Goal: Information Seeking & Learning: Learn about a topic

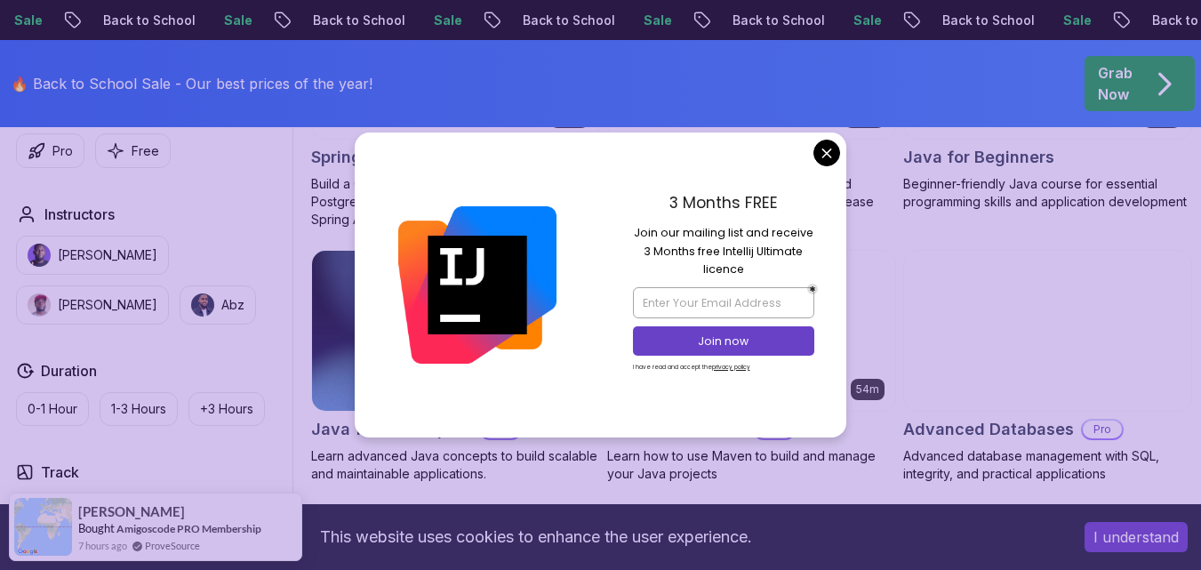
scroll to position [1067, 0]
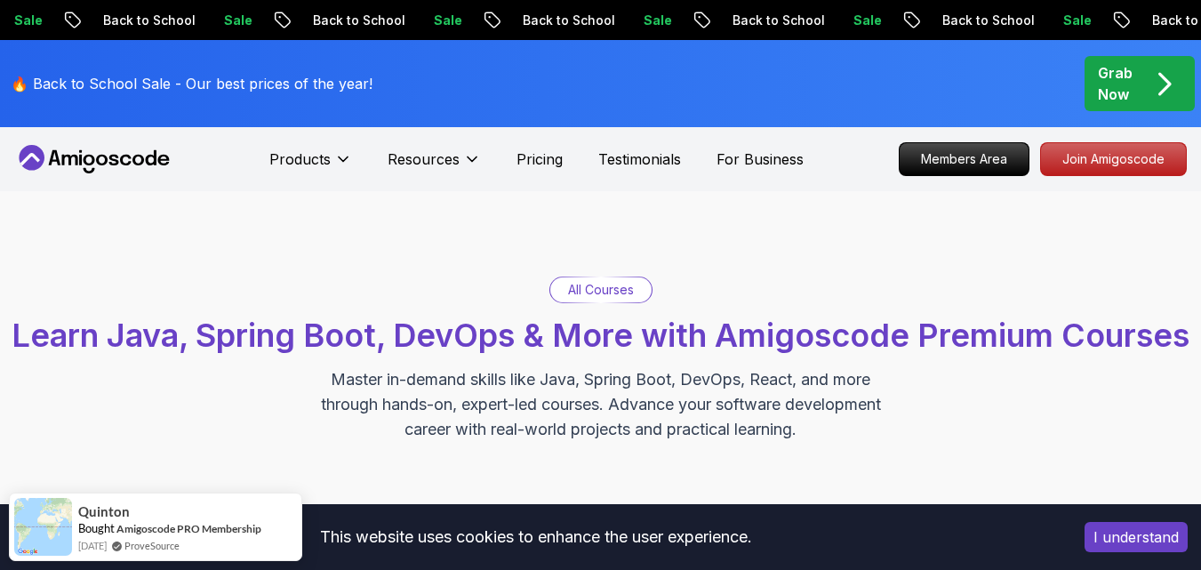
scroll to position [356, 0]
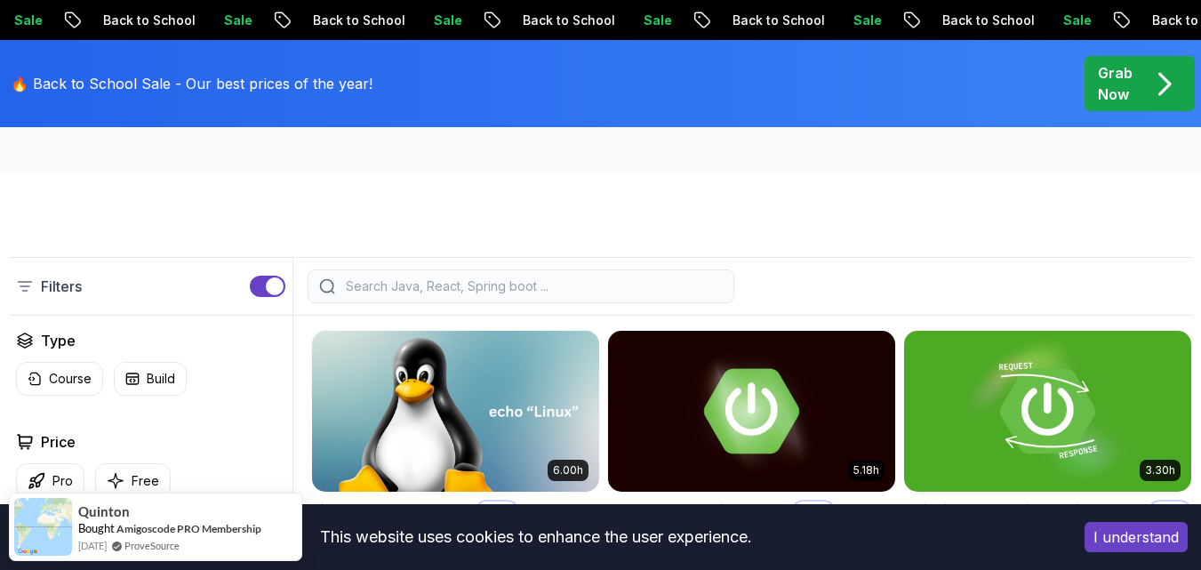
click at [635, 295] on input "search" at bounding box center [532, 286] width 381 height 18
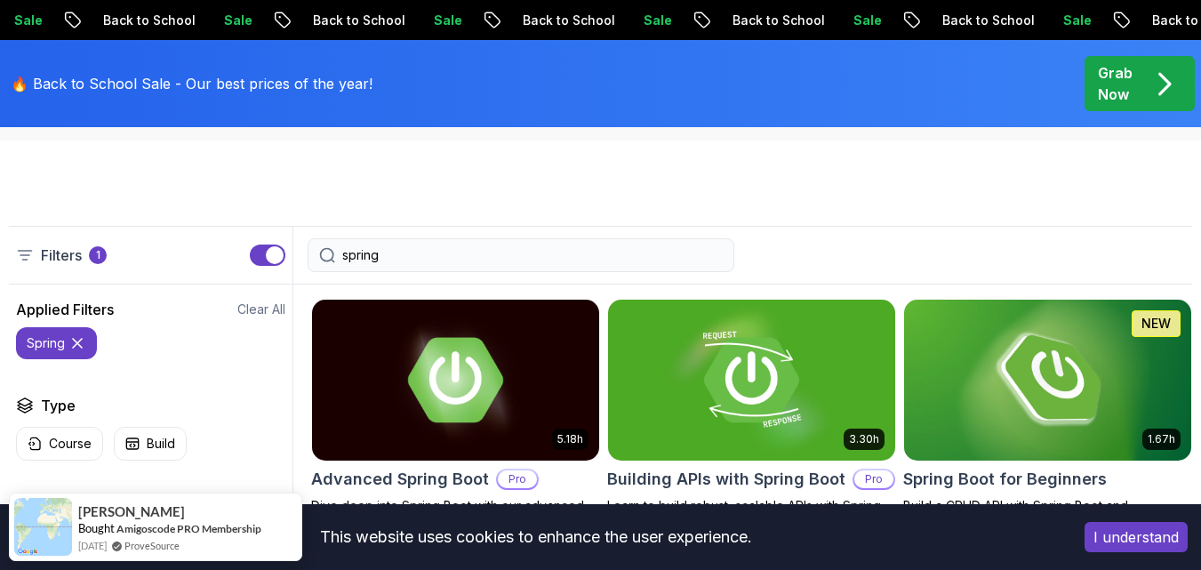
scroll to position [356, 0]
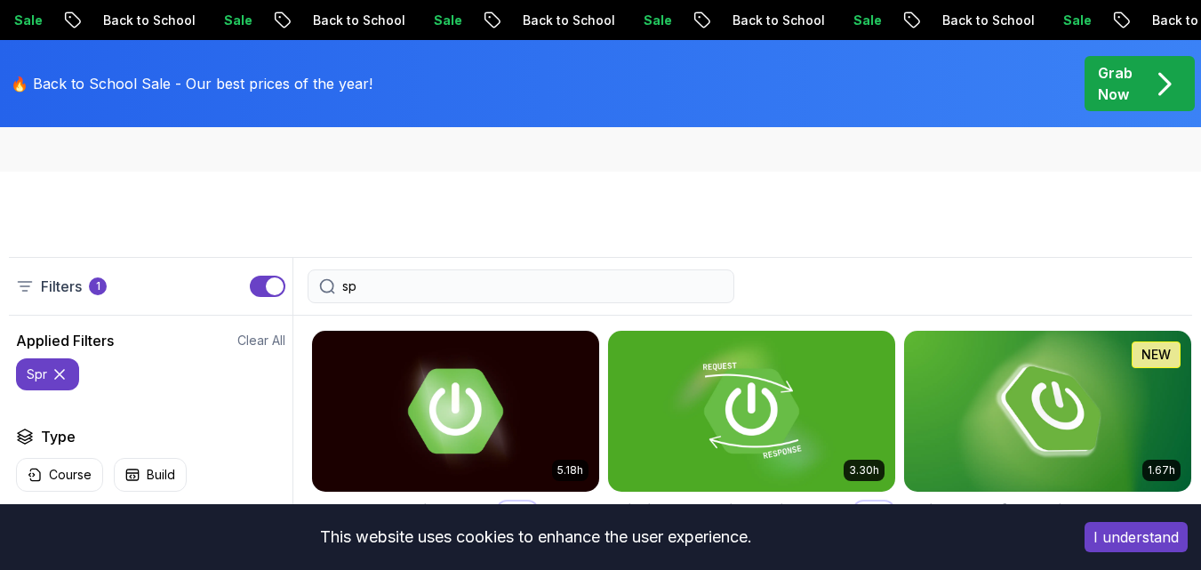
type input "s"
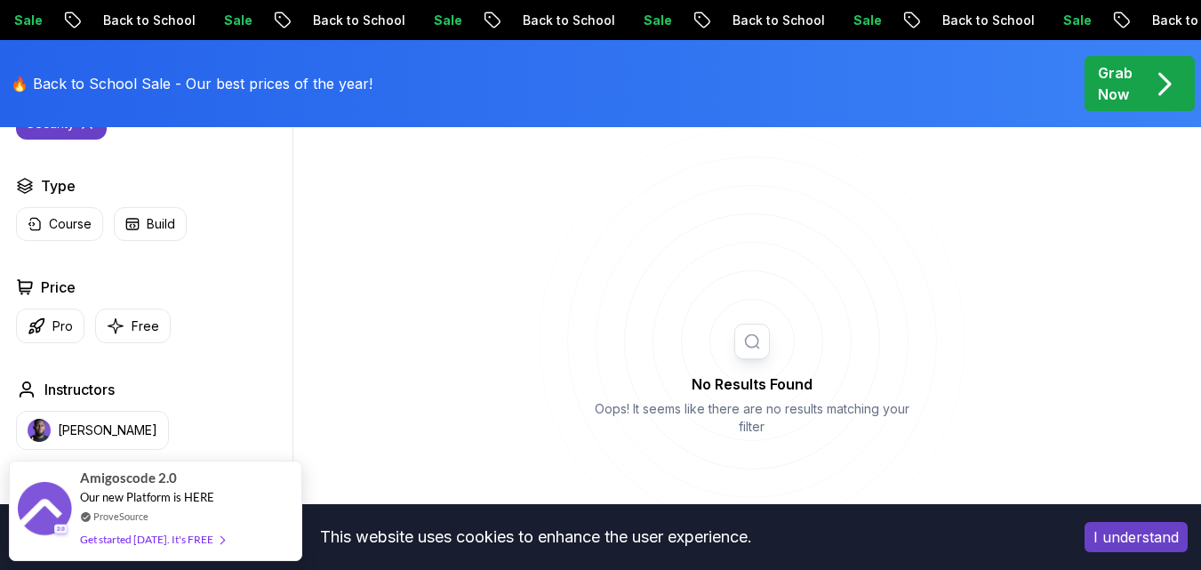
scroll to position [622, 0]
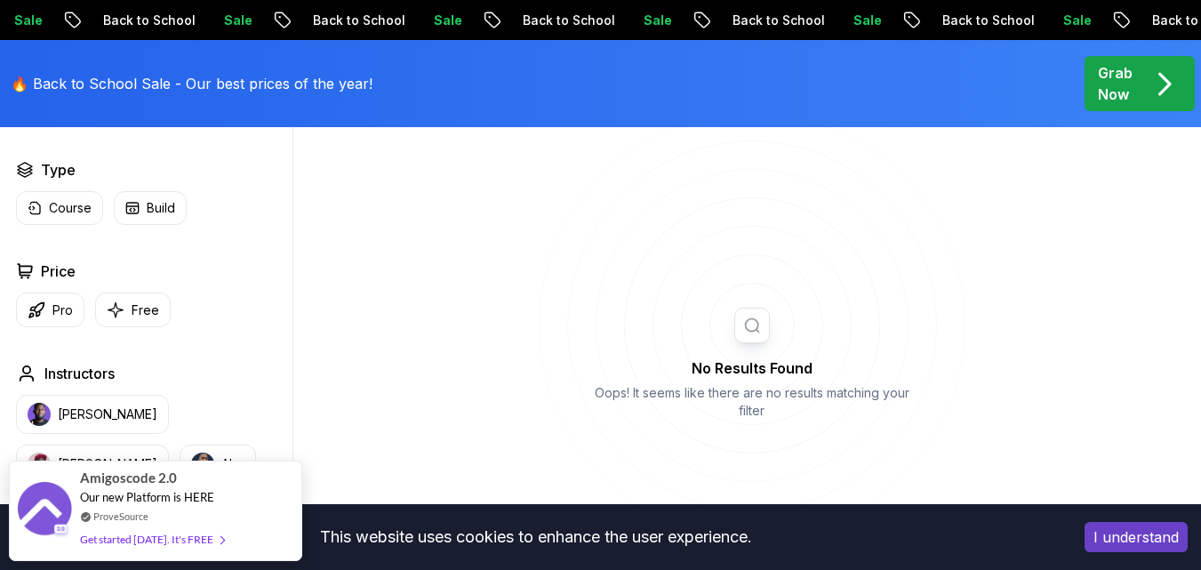
type input "security"
click at [1160, 76] on icon "pre-order" at bounding box center [1164, 84] width 35 height 35
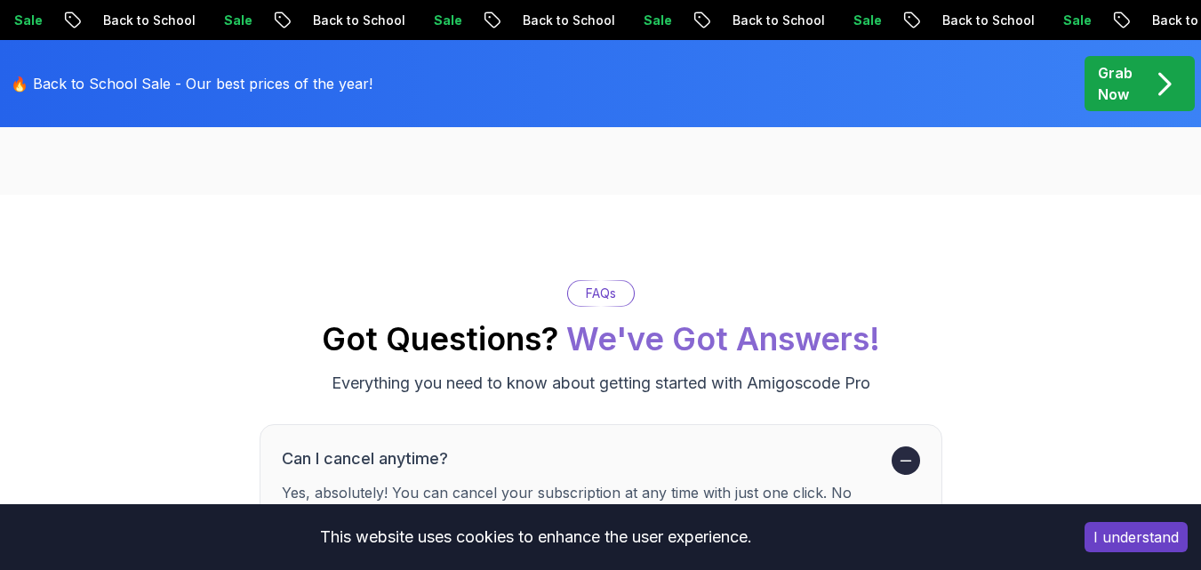
scroll to position [7025, 0]
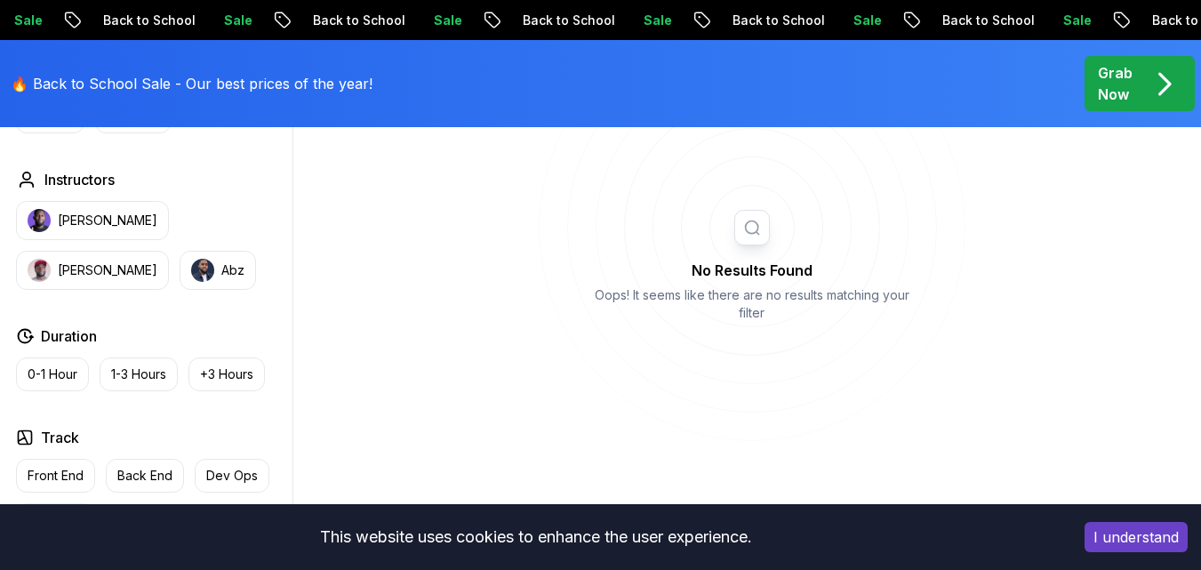
scroll to position [622, 0]
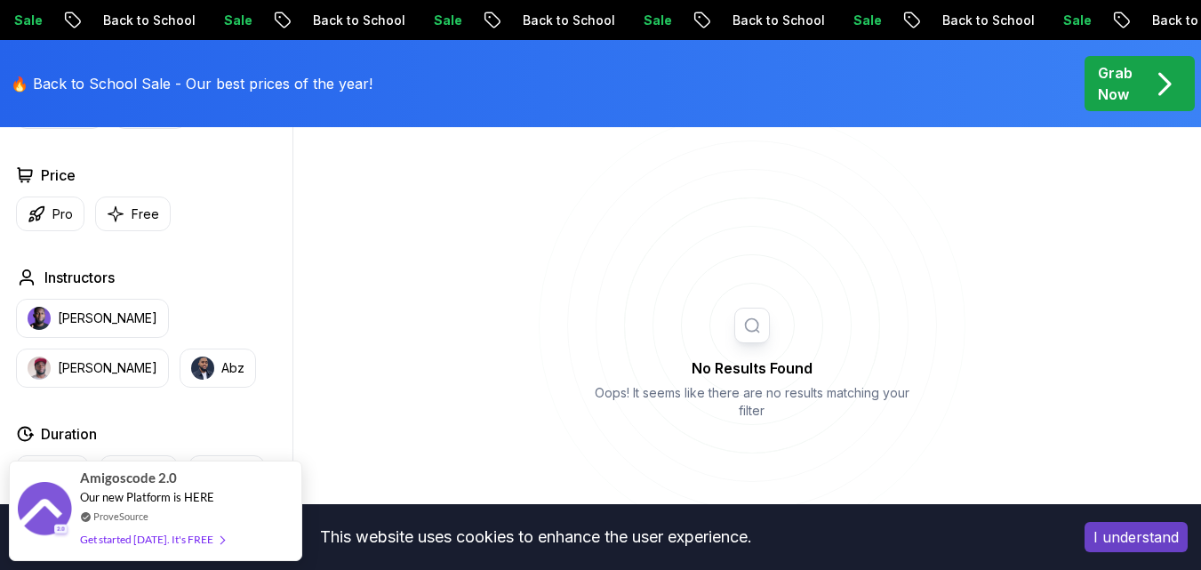
click at [116, 223] on icon "button" at bounding box center [116, 214] width 18 height 19
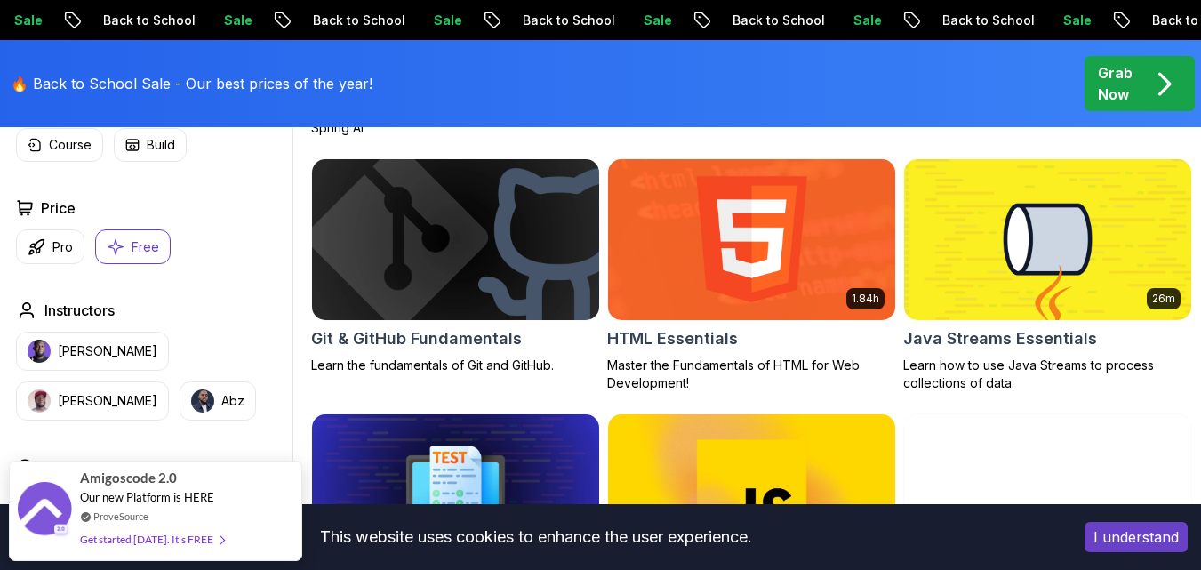
scroll to position [356, 0]
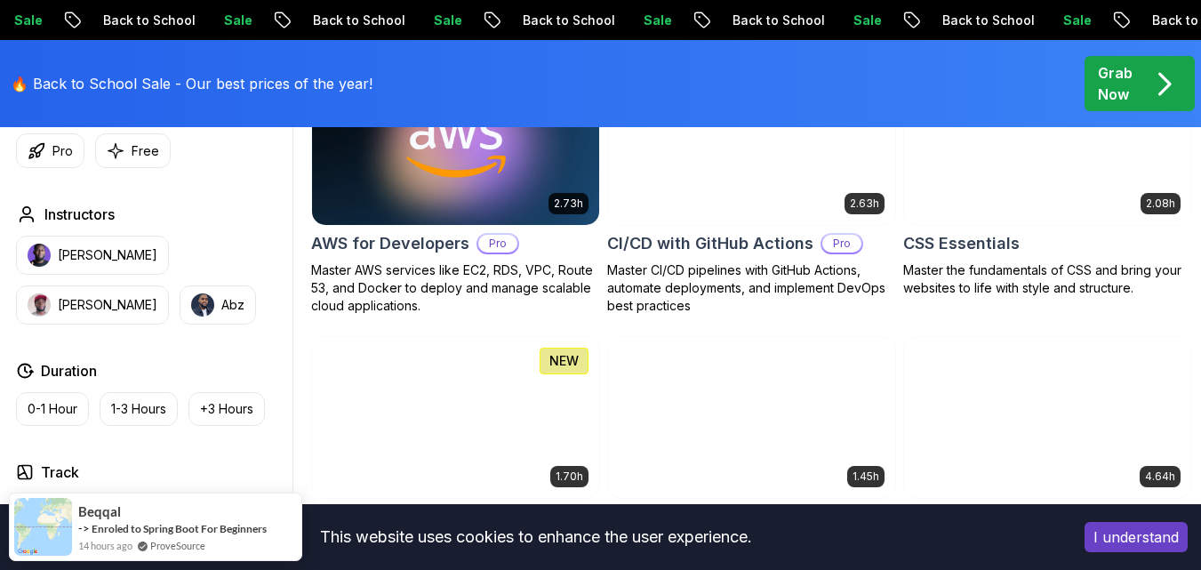
scroll to position [1067, 0]
